Goal: Navigation & Orientation: Understand site structure

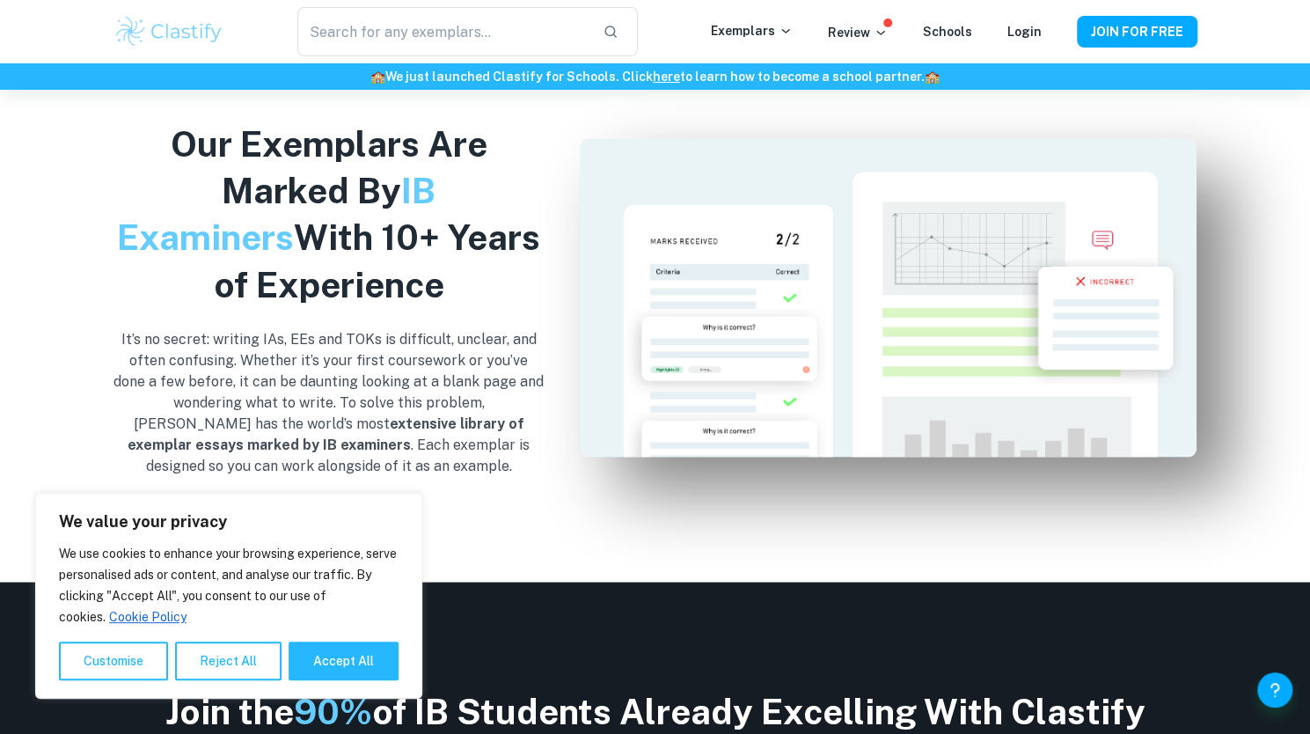
scroll to position [2424, 0]
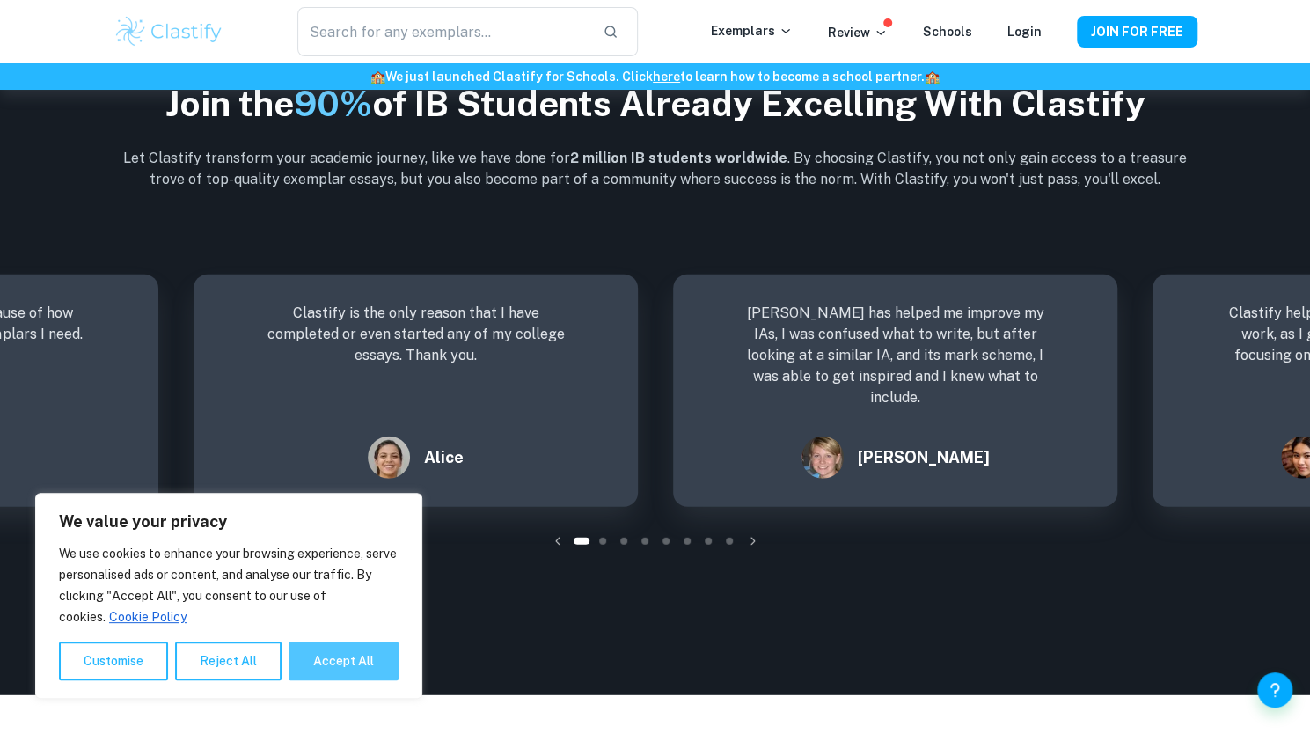
click at [343, 662] on button "Accept All" at bounding box center [344, 660] width 110 height 39
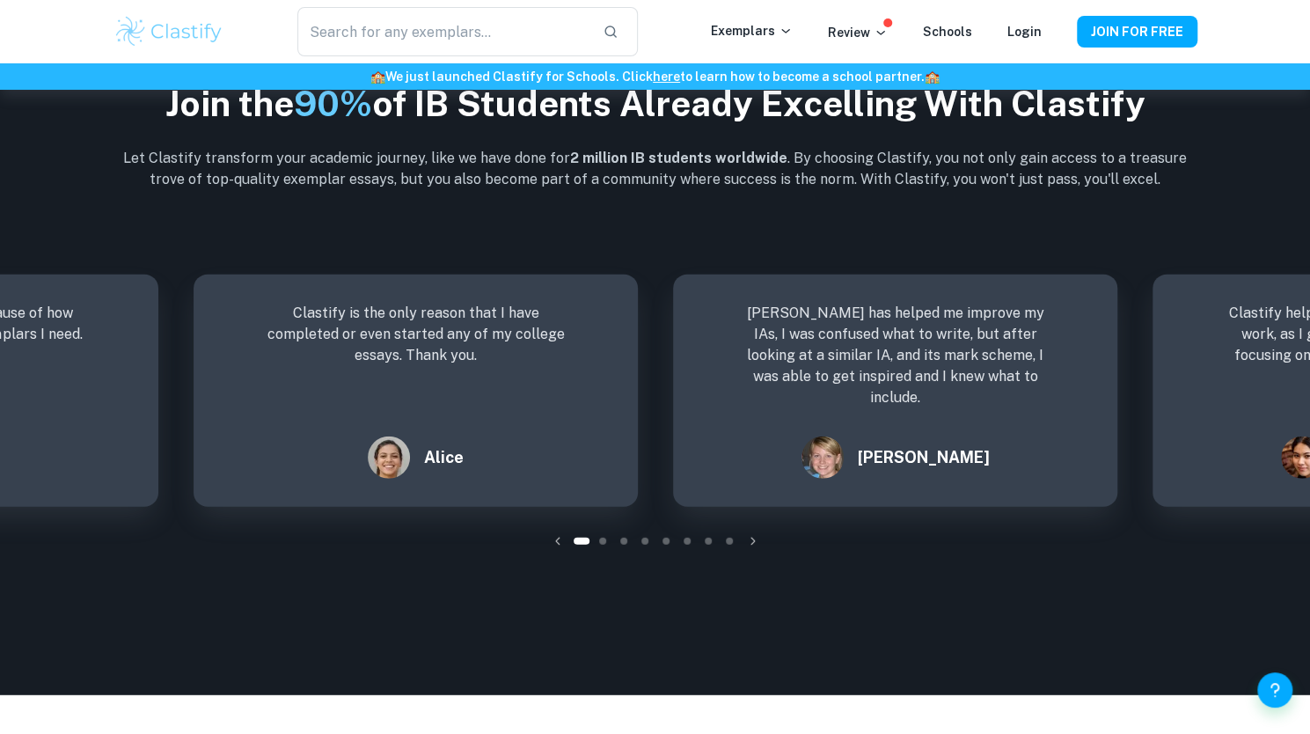
checkbox input "true"
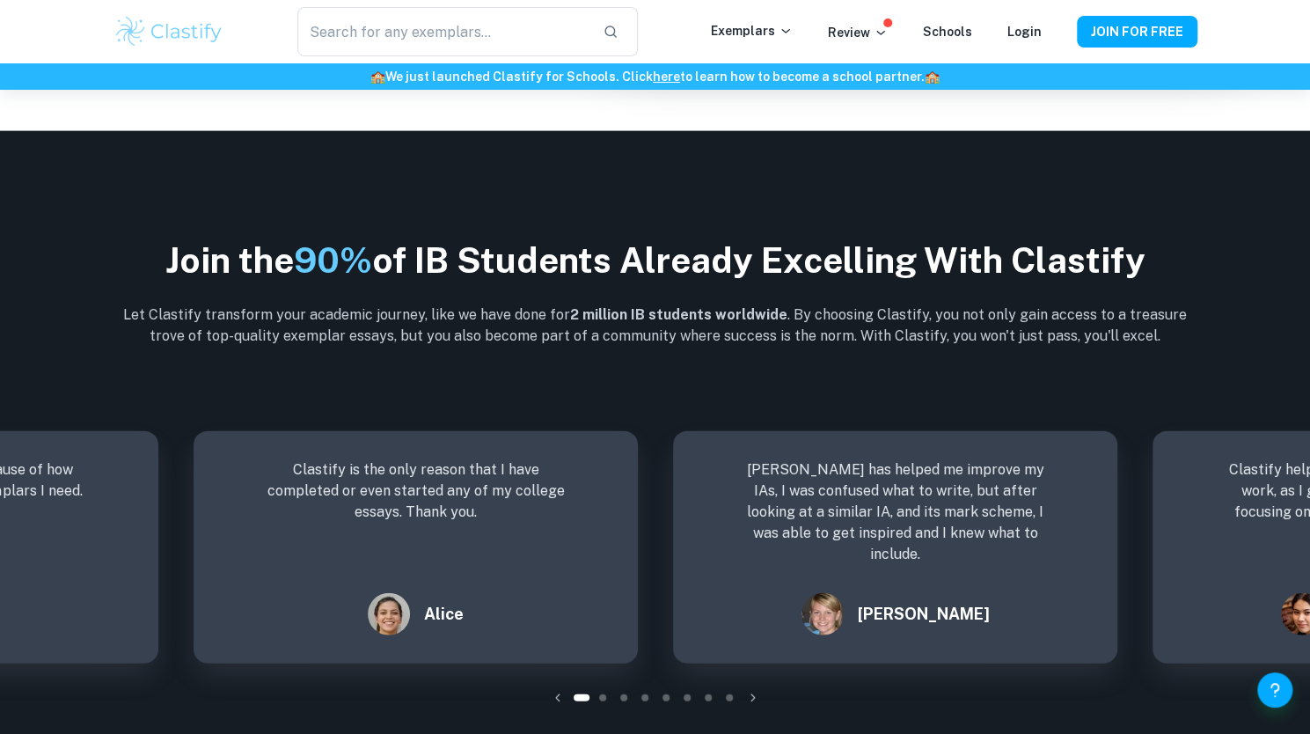
scroll to position [2267, 0]
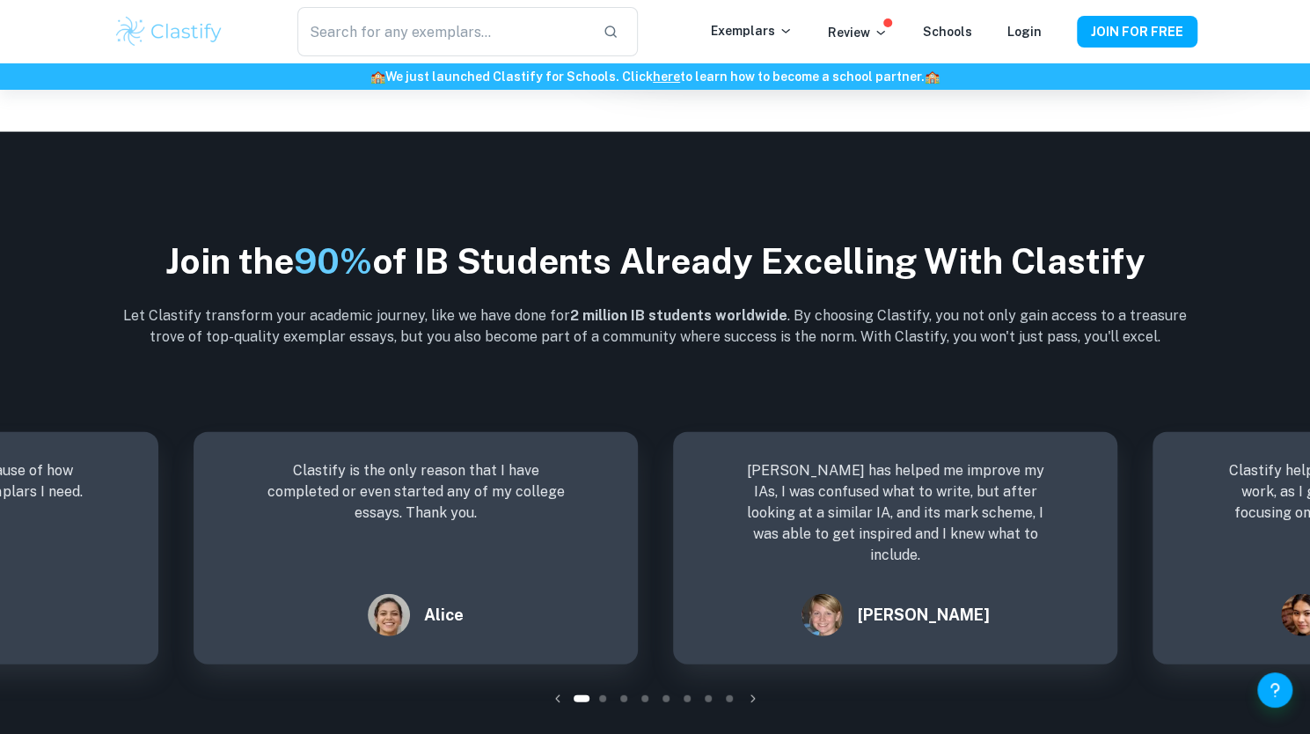
click at [600, 698] on span at bounding box center [602, 698] width 7 height 7
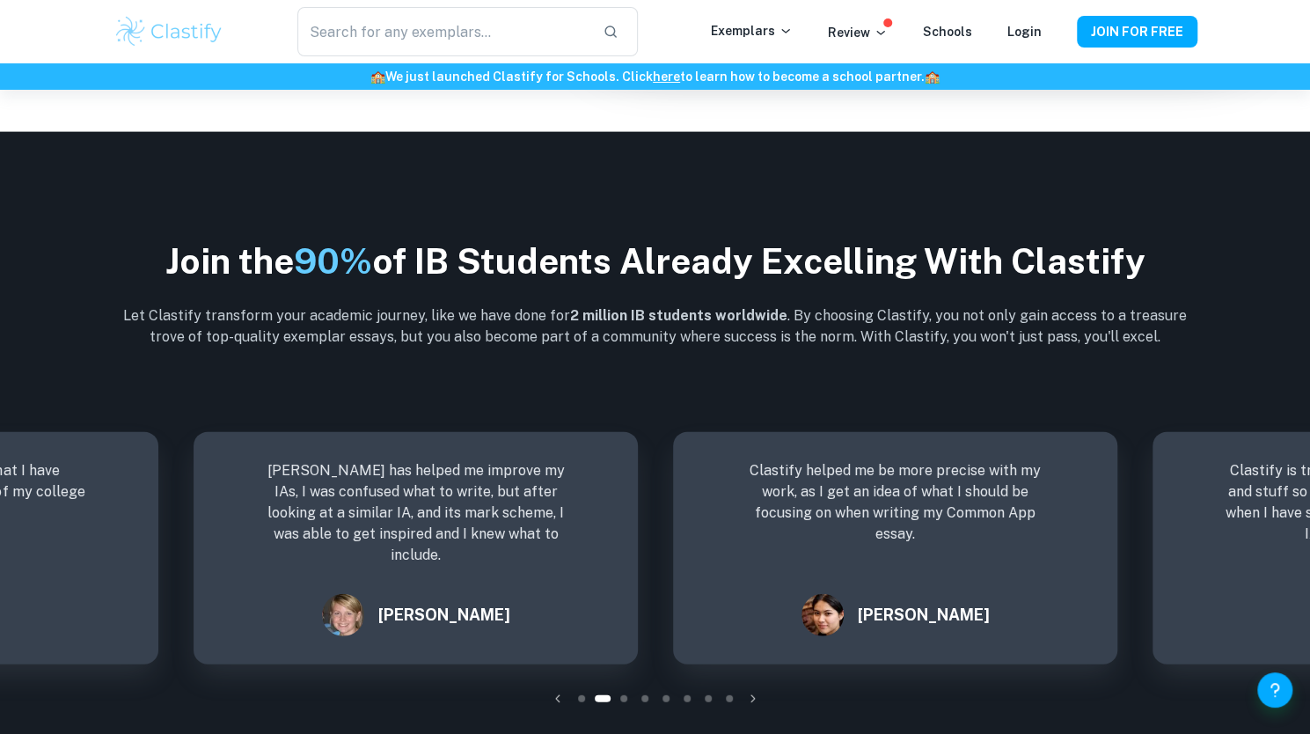
click at [620, 698] on span at bounding box center [623, 698] width 7 height 7
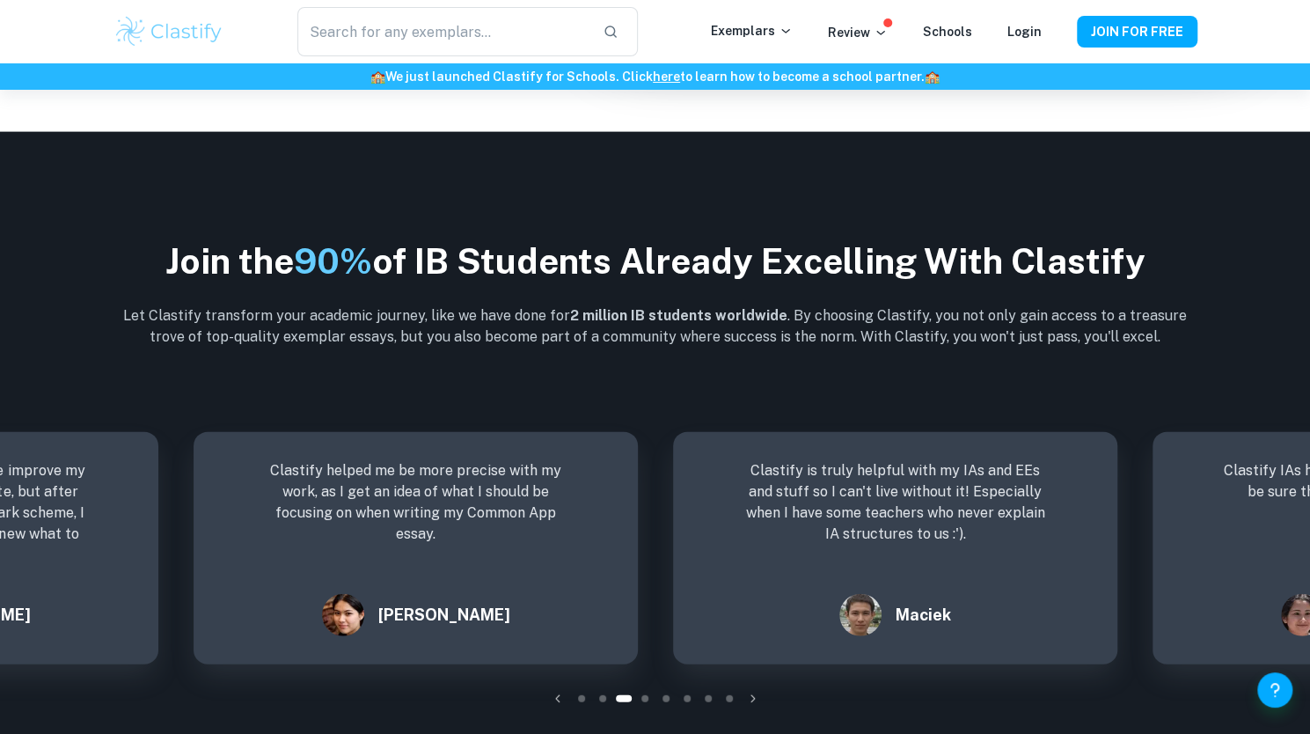
click at [641, 698] on span at bounding box center [644, 698] width 7 height 7
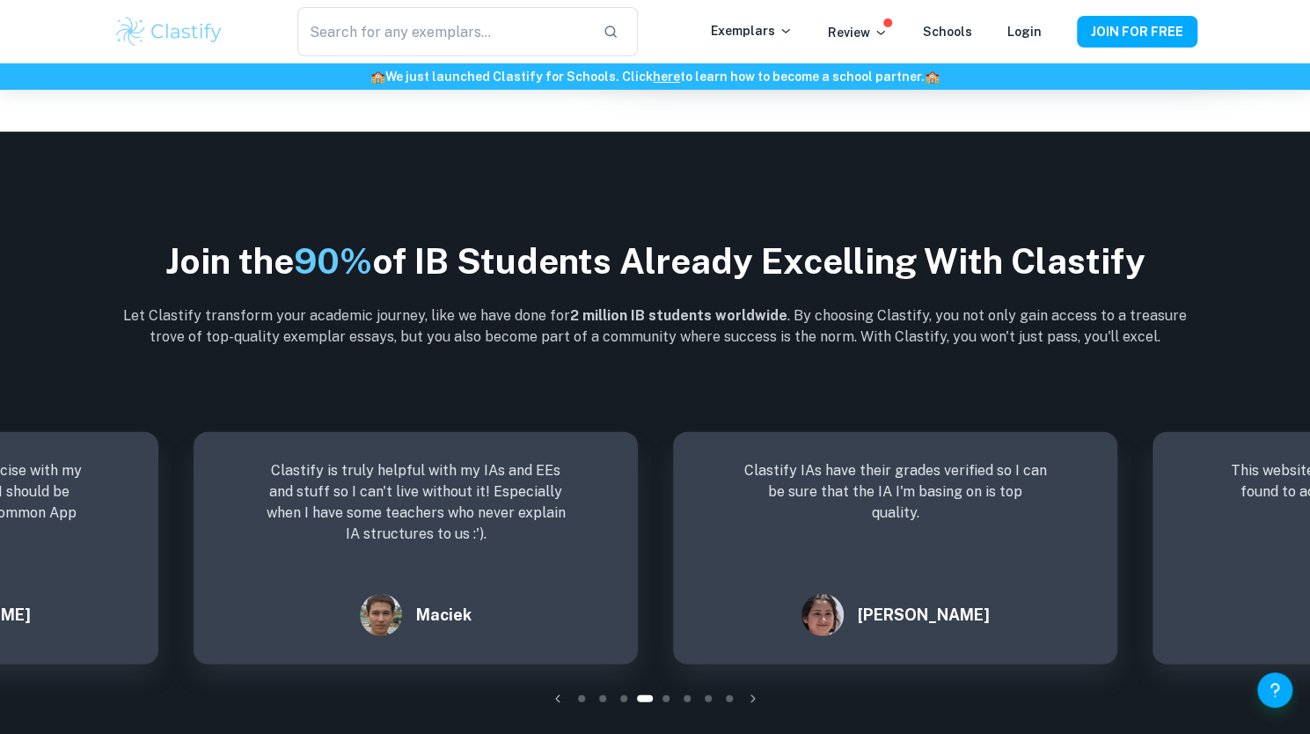
click at [665, 698] on span at bounding box center [665, 698] width 7 height 7
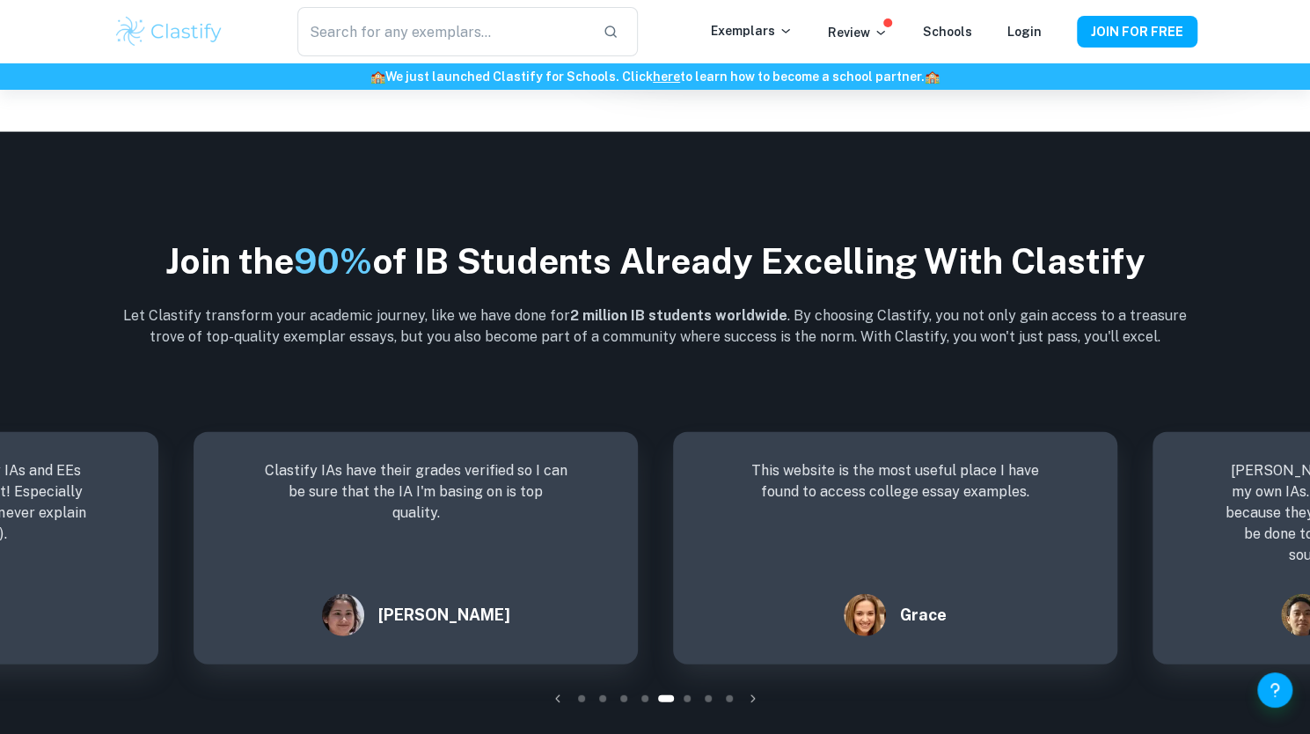
click at [692, 697] on div at bounding box center [686, 698] width 21 height 21
